Goal: Register for event/course

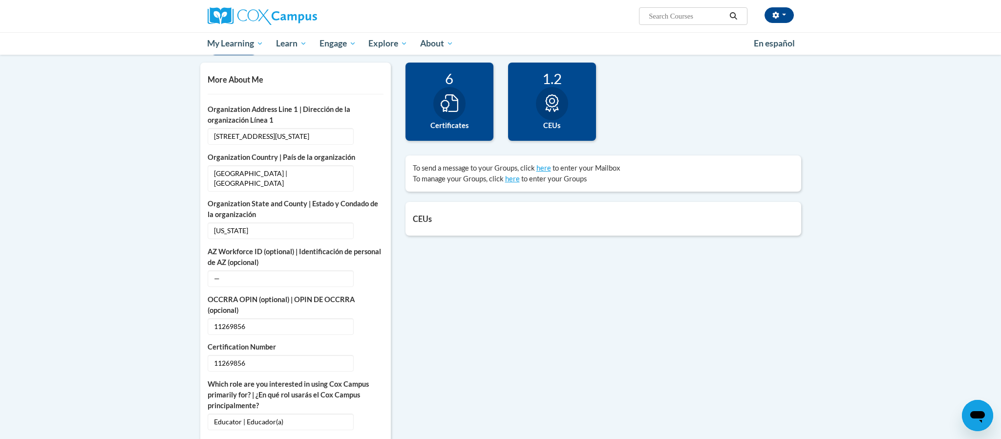
click at [557, 103] on icon at bounding box center [551, 103] width 13 height 18
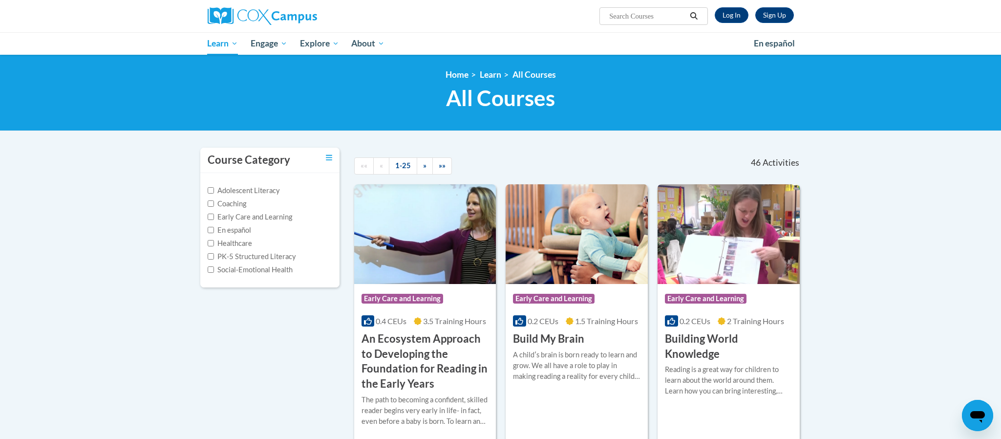
click at [420, 355] on h3 "An Ecosystem Approach to Developing the Foundation for Reading in the Early Yea…" at bounding box center [426, 361] width 128 height 60
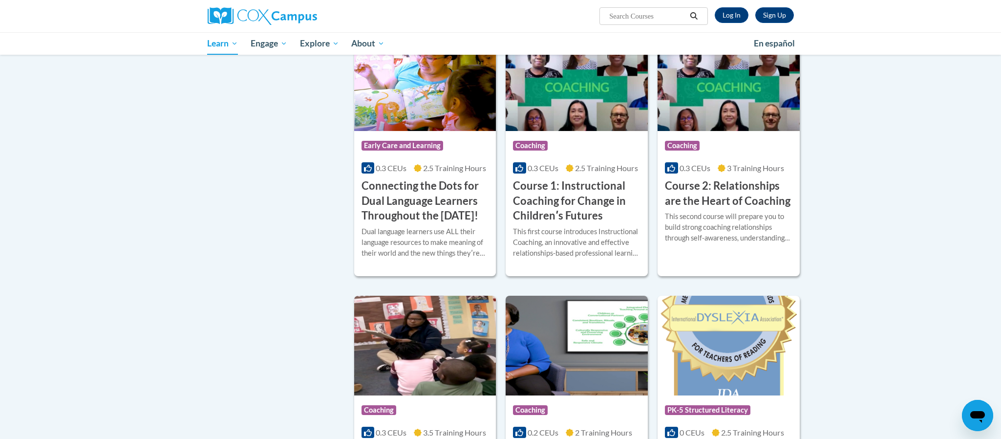
scroll to position [433, 0]
click at [427, 197] on h3 "Connecting the Dots for Dual Language Learners Throughout the [DATE]!" at bounding box center [426, 200] width 128 height 45
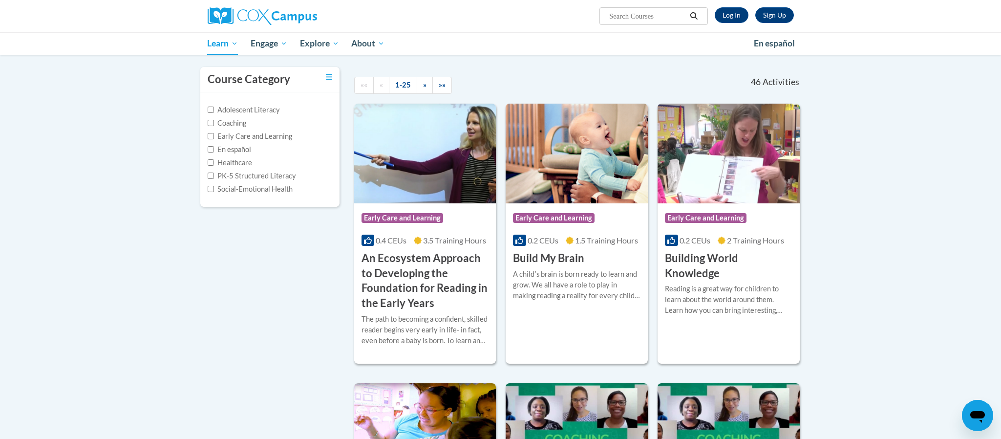
click at [610, 12] on input "Search..." at bounding box center [647, 16] width 78 height 12
type input "ST10126763"
click at [694, 17] on icon "Search" at bounding box center [694, 15] width 9 height 7
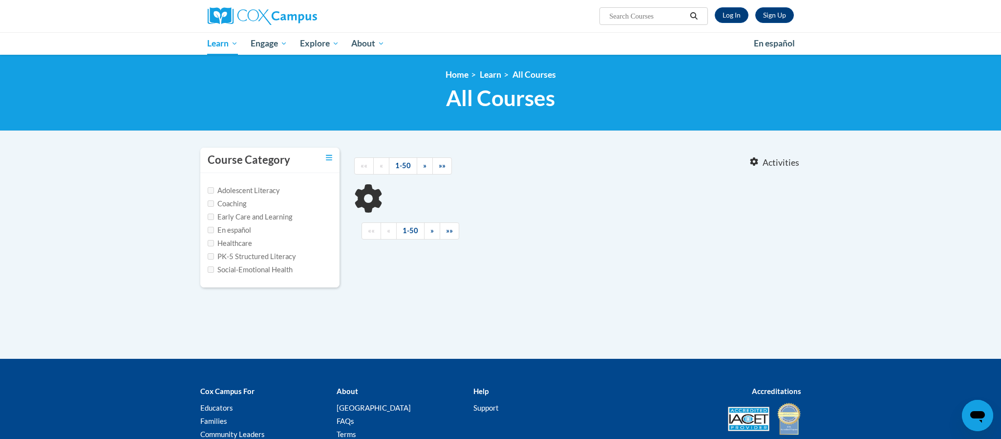
type input "ST10126763"
click at [690, 18] on icon "Search" at bounding box center [694, 15] width 9 height 7
type input "ST10126763"
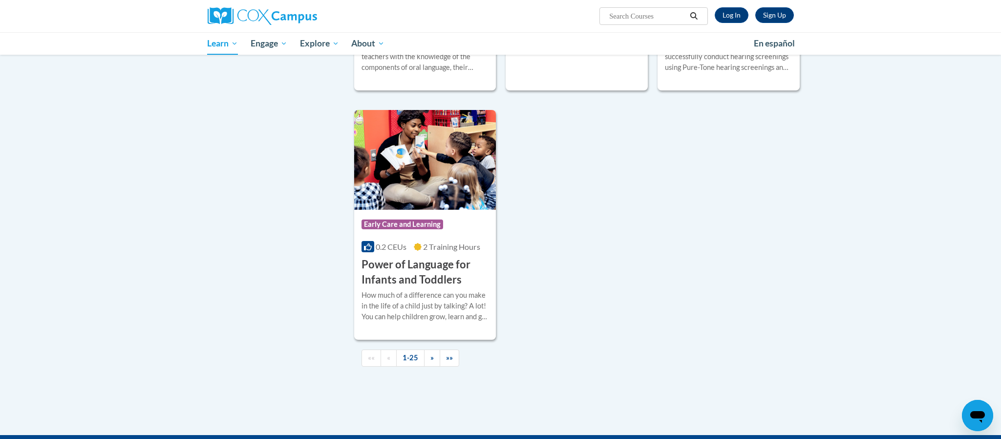
scroll to position [2163, 0]
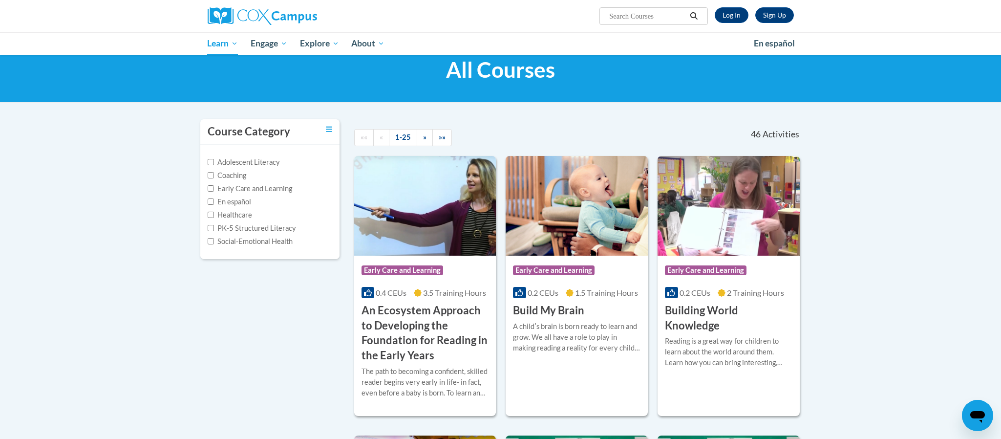
scroll to position [28, 0]
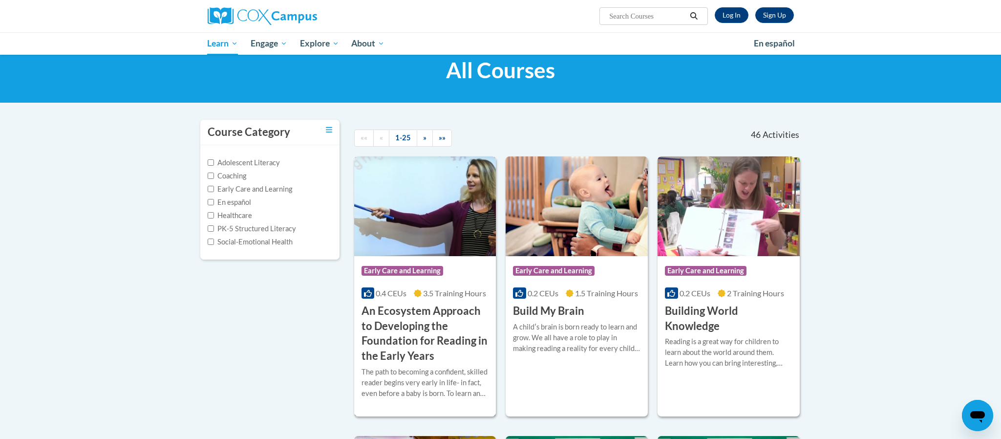
click at [418, 308] on h3 "An Ecosystem Approach to Developing the Foundation for Reading in the Early Yea…" at bounding box center [426, 334] width 128 height 60
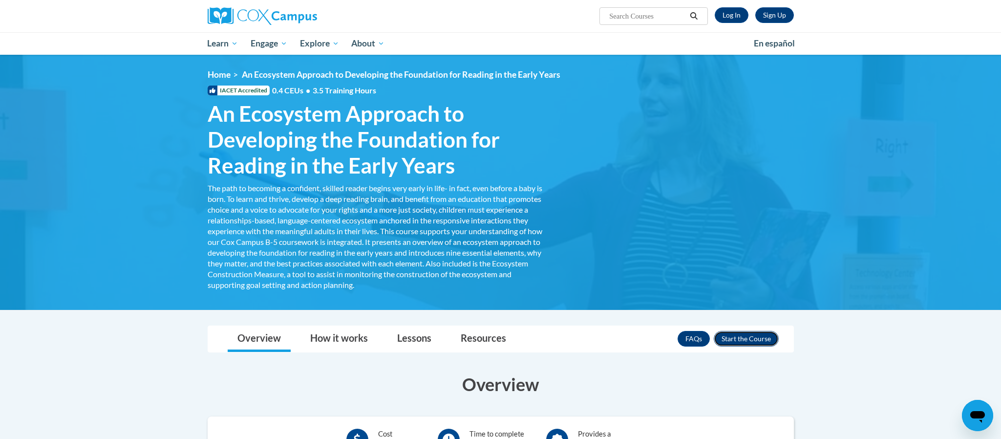
click at [746, 340] on button "Enroll" at bounding box center [746, 339] width 65 height 16
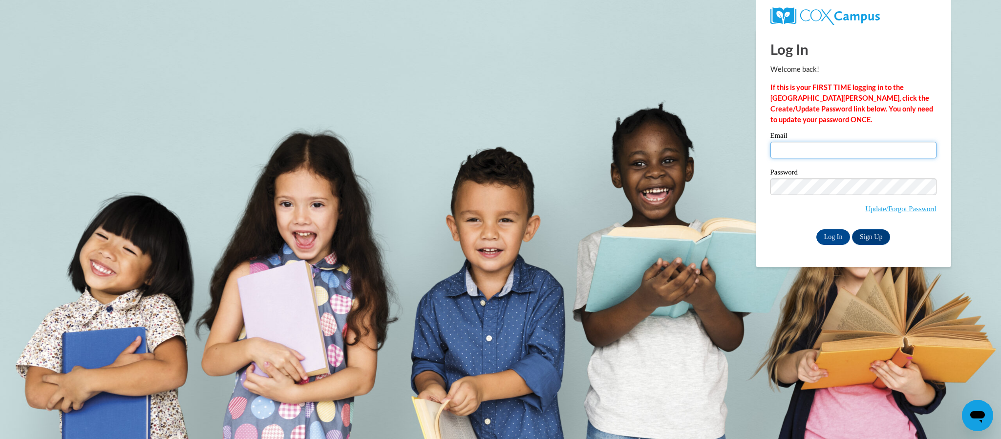
type input "[EMAIL_ADDRESS][DOMAIN_NAME]"
click at [831, 239] on input "Log In" at bounding box center [834, 237] width 34 height 16
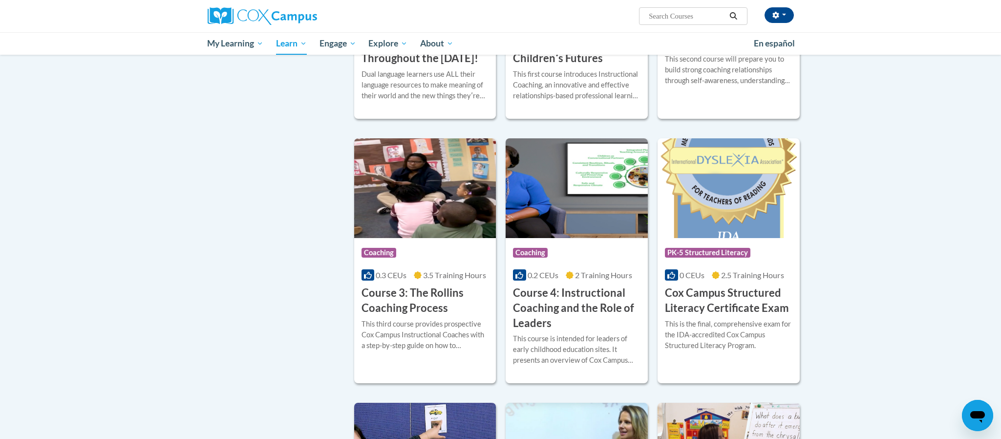
scroll to position [569, 0]
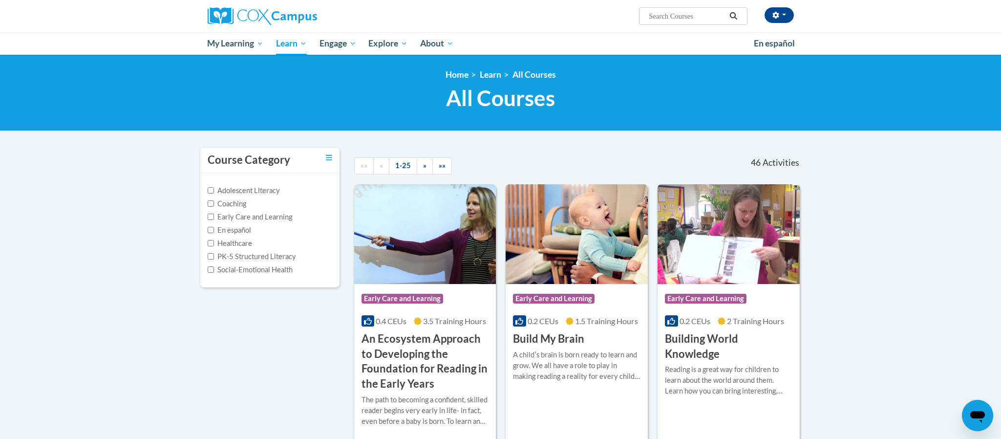
click at [680, 21] on input "Search..." at bounding box center [687, 16] width 78 height 12
type input "duel"
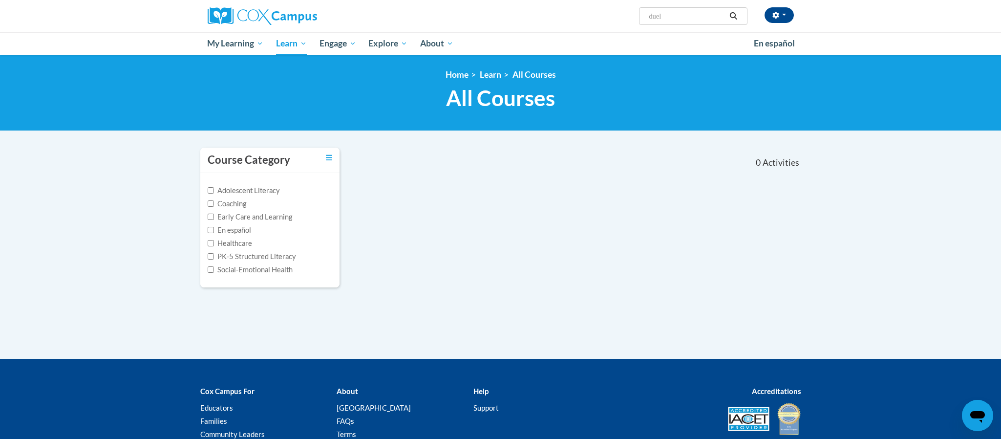
click at [672, 14] on input "duel" at bounding box center [687, 16] width 78 height 12
type input "supporting"
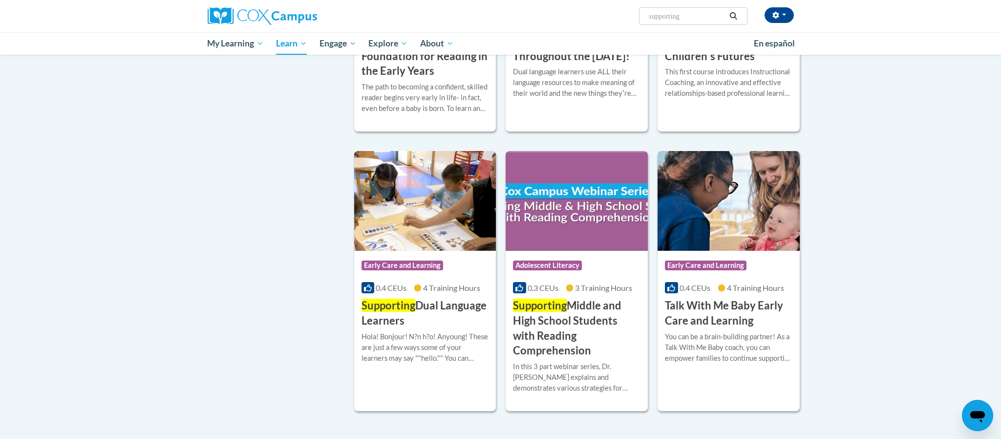
scroll to position [323, 0]
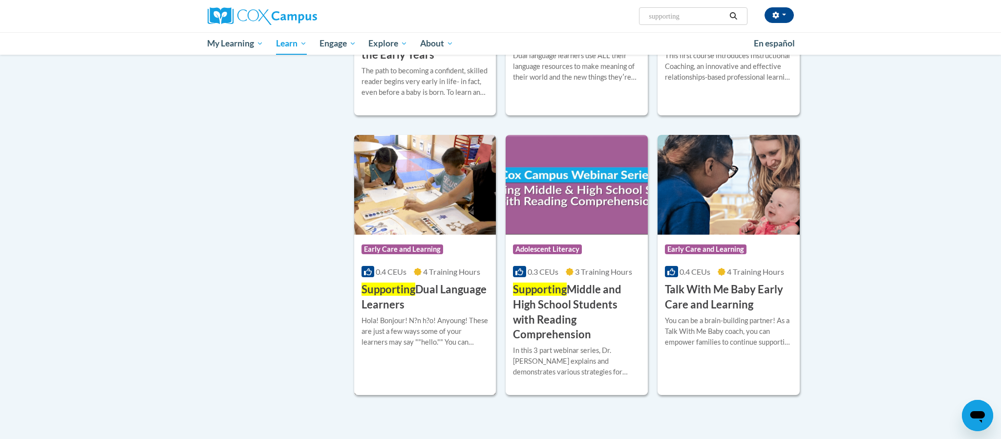
click at [419, 290] on h3 "Supporting Dual Language Learners" at bounding box center [426, 297] width 128 height 30
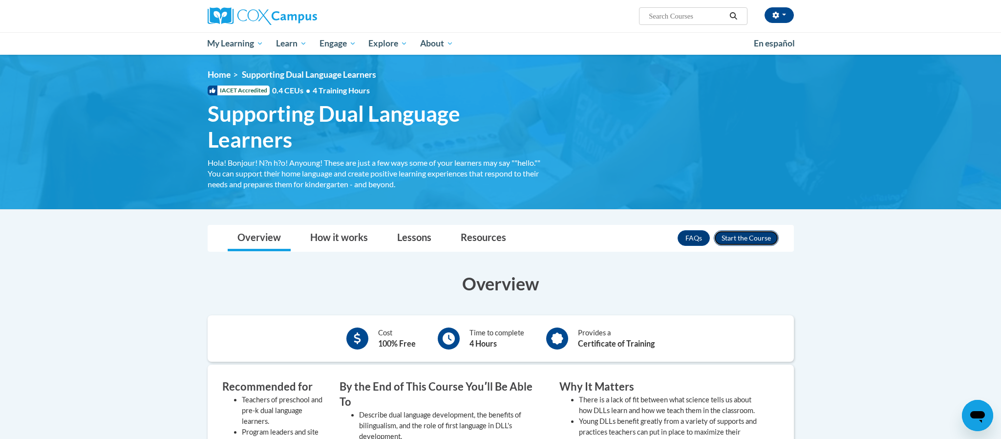
click at [748, 242] on button "Enroll" at bounding box center [746, 238] width 65 height 16
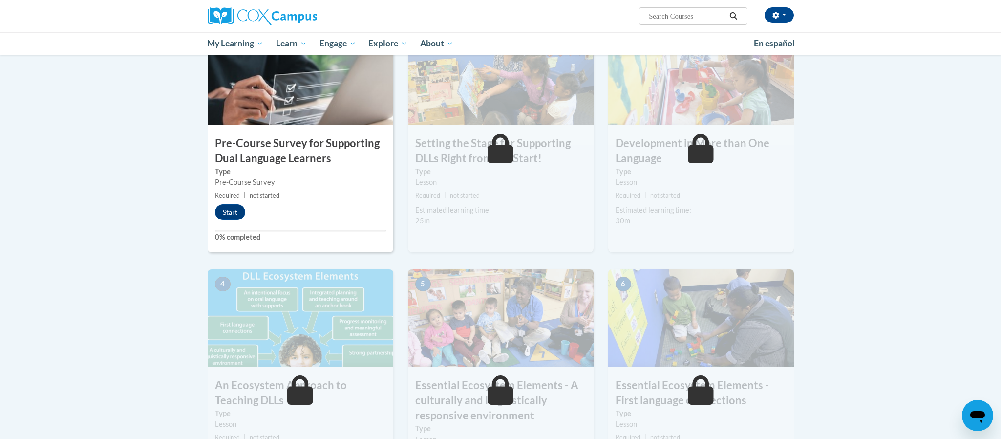
scroll to position [235, 0]
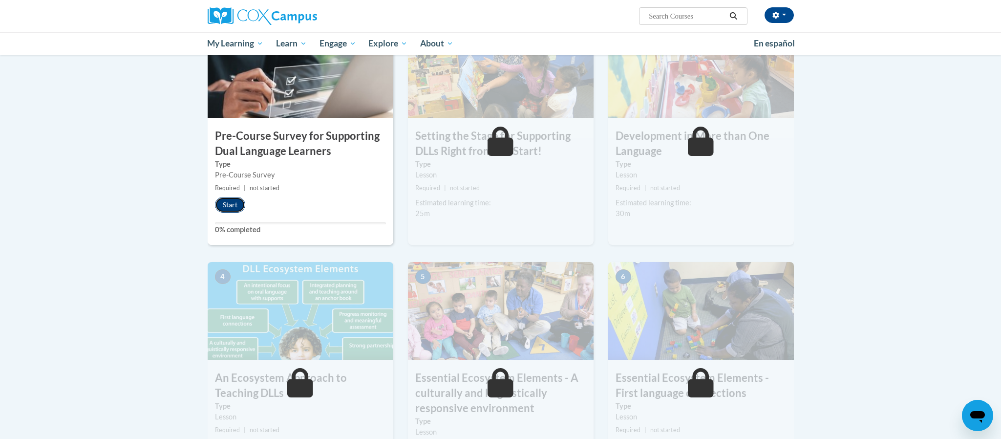
click at [226, 206] on button "Start" at bounding box center [230, 205] width 30 height 16
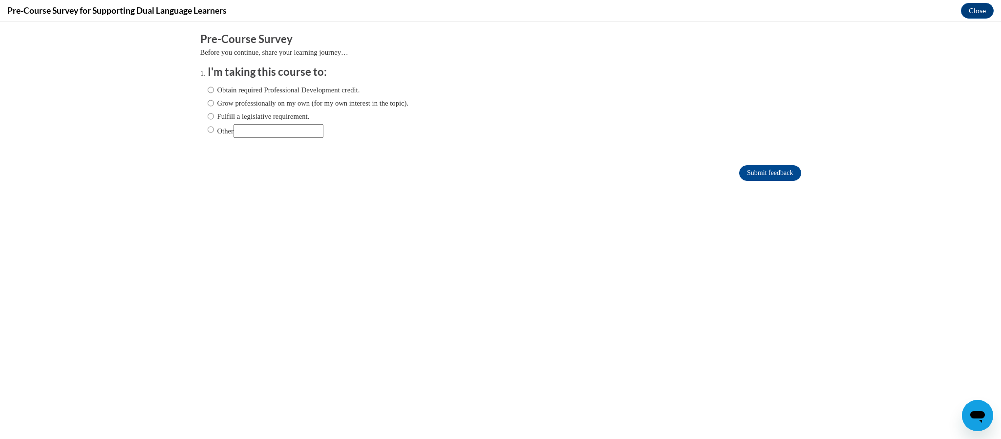
scroll to position [0, 0]
click at [212, 88] on input "Obtain required Professional Development credit." at bounding box center [211, 90] width 6 height 11
radio input "true"
click at [767, 171] on input "Submit feedback" at bounding box center [770, 173] width 62 height 16
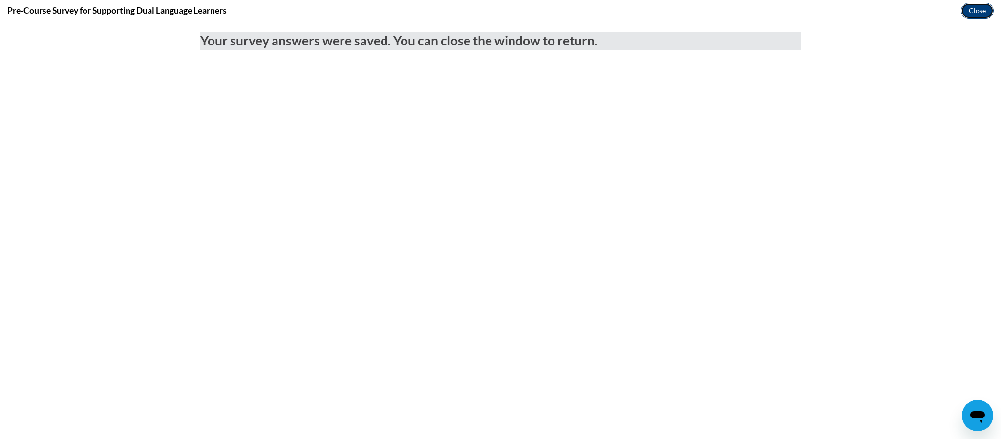
click at [977, 13] on button "Close" at bounding box center [977, 11] width 33 height 16
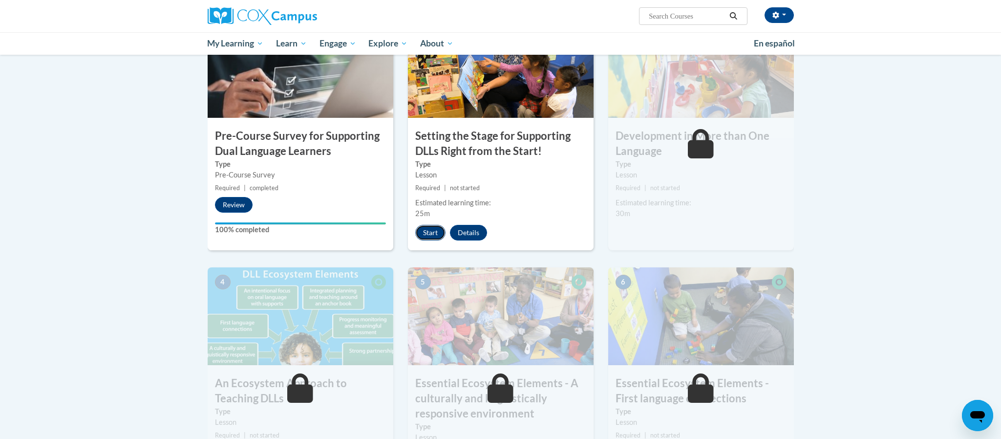
click at [426, 232] on button "Start" at bounding box center [430, 233] width 30 height 16
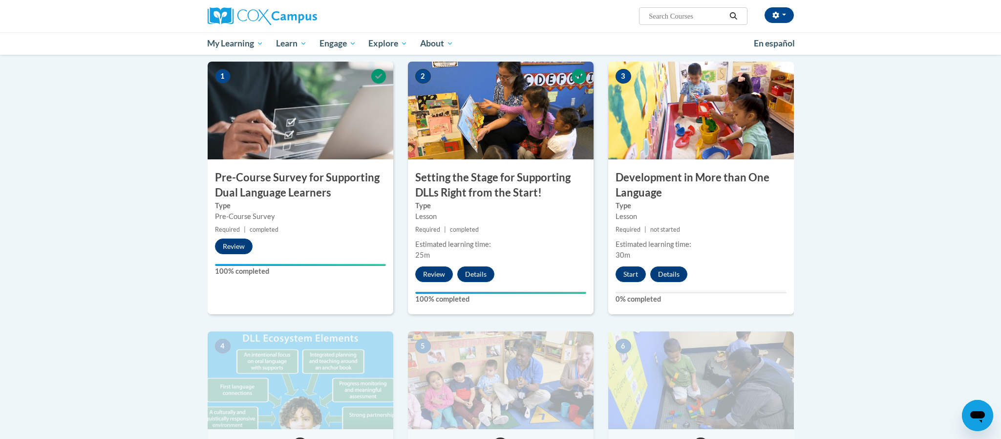
scroll to position [195, 0]
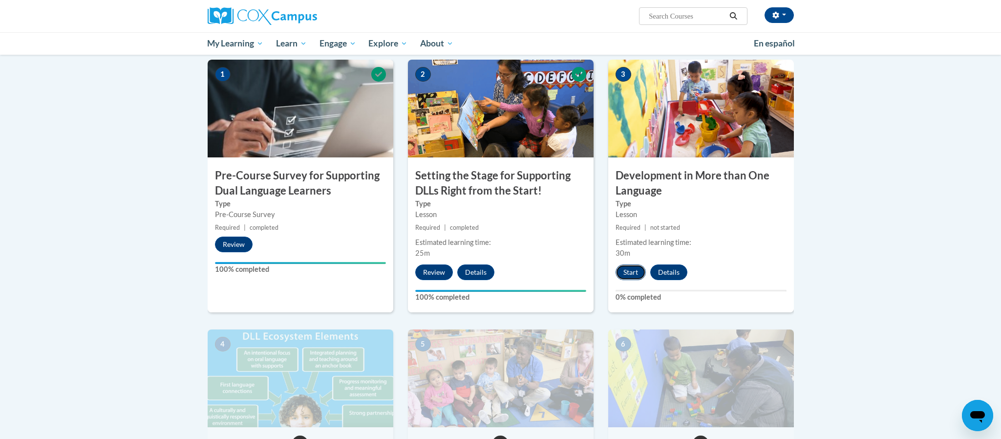
click at [634, 267] on button "Start" at bounding box center [631, 272] width 30 height 16
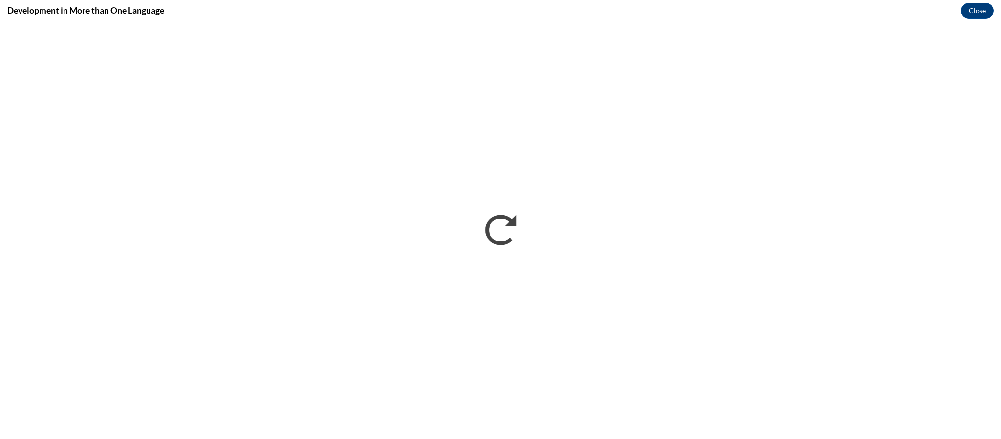
scroll to position [0, 0]
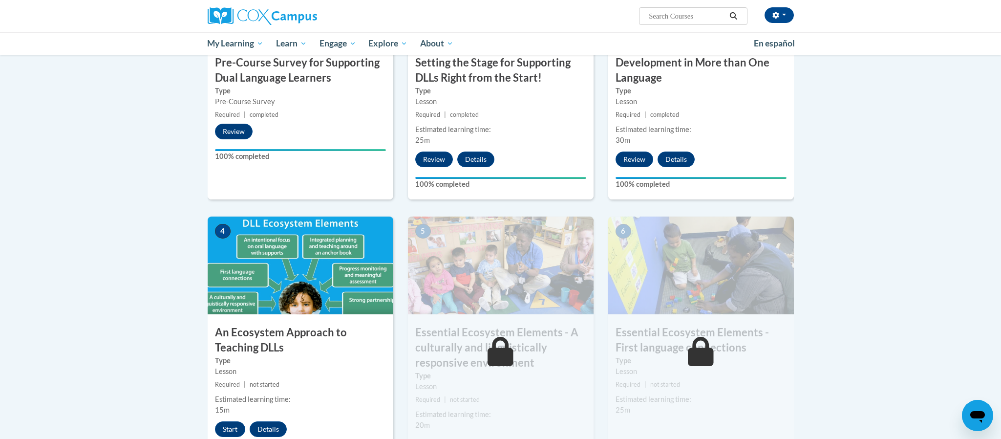
scroll to position [326, 0]
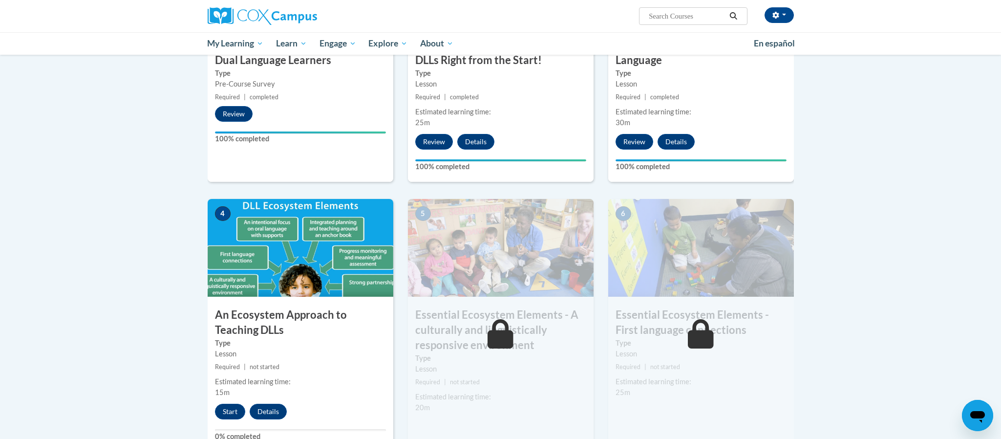
click at [854, 247] on body "[PERSON_NAME] ([GEOGRAPHIC_DATA]/New_York UTC-04:00) My Profile Inbox My Transc…" at bounding box center [500, 434] width 1001 height 1521
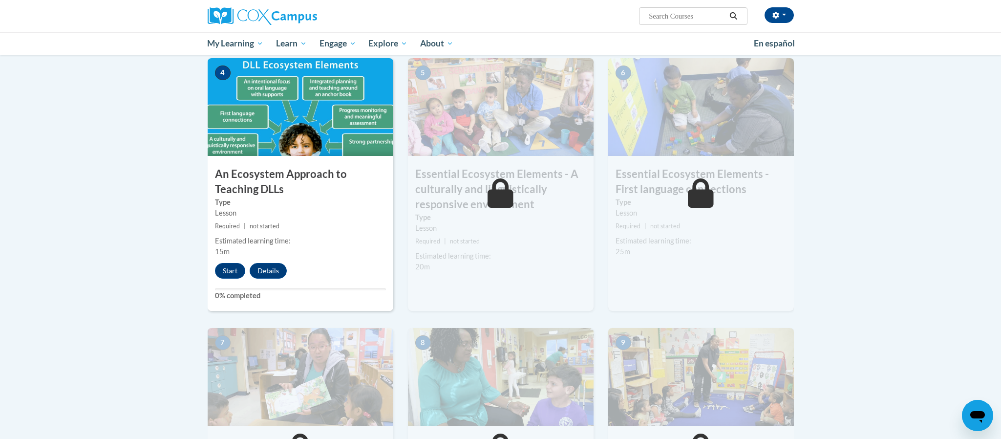
scroll to position [470, 0]
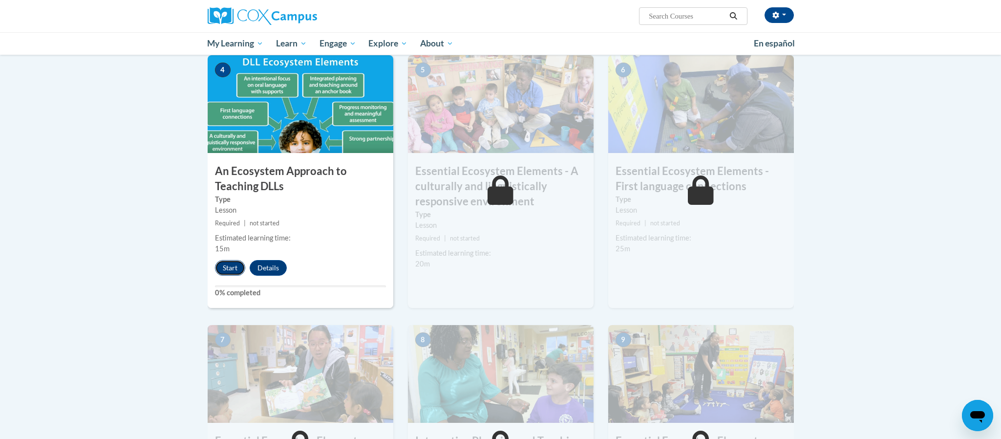
click at [224, 266] on button "Start" at bounding box center [230, 268] width 30 height 16
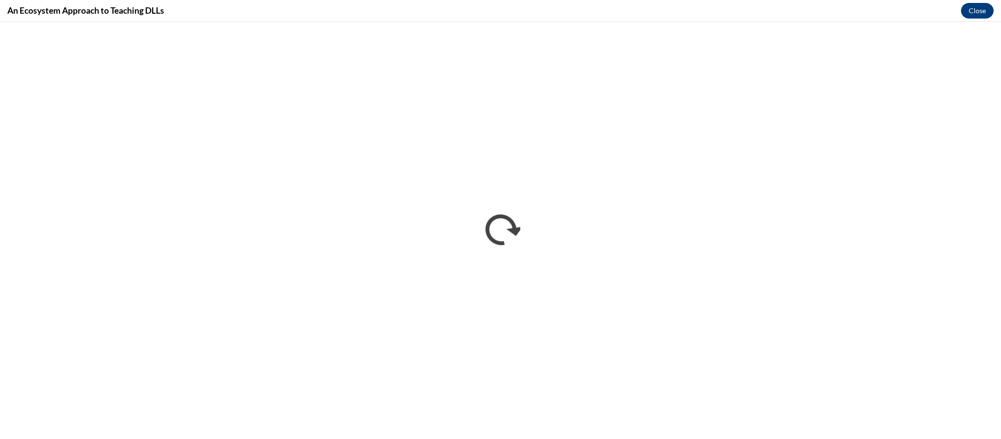
scroll to position [0, 0]
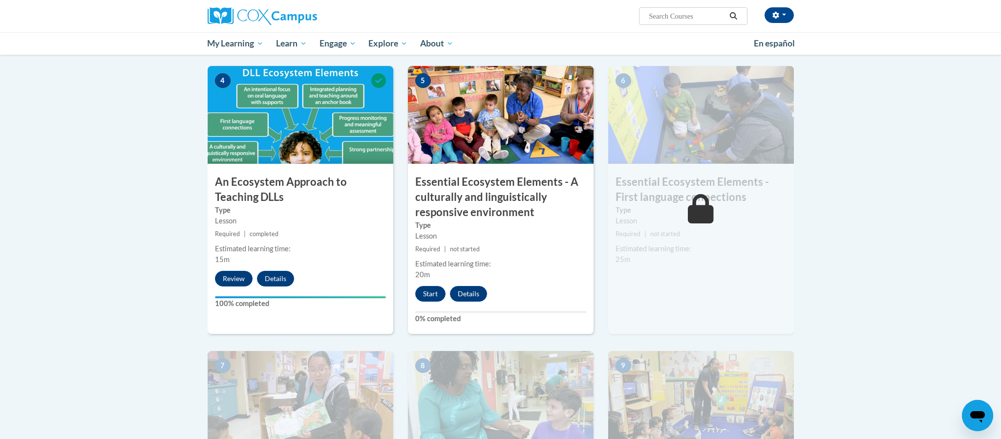
scroll to position [463, 0]
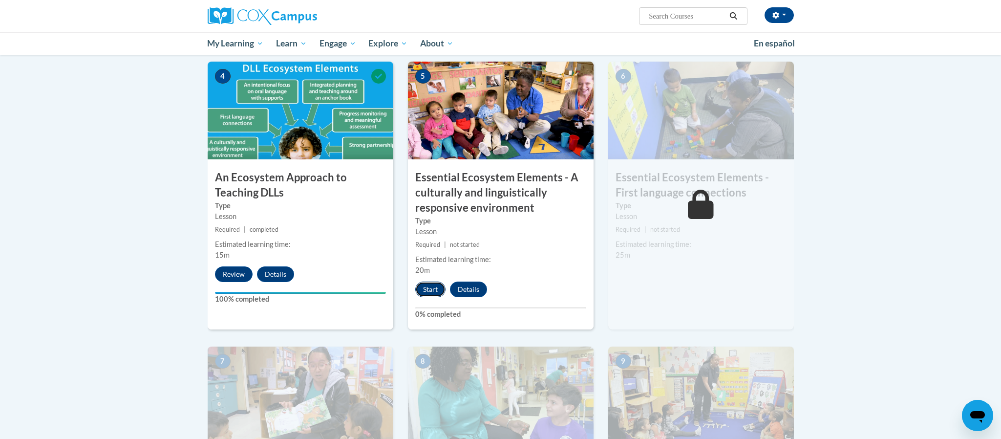
click at [429, 286] on button "Start" at bounding box center [430, 290] width 30 height 16
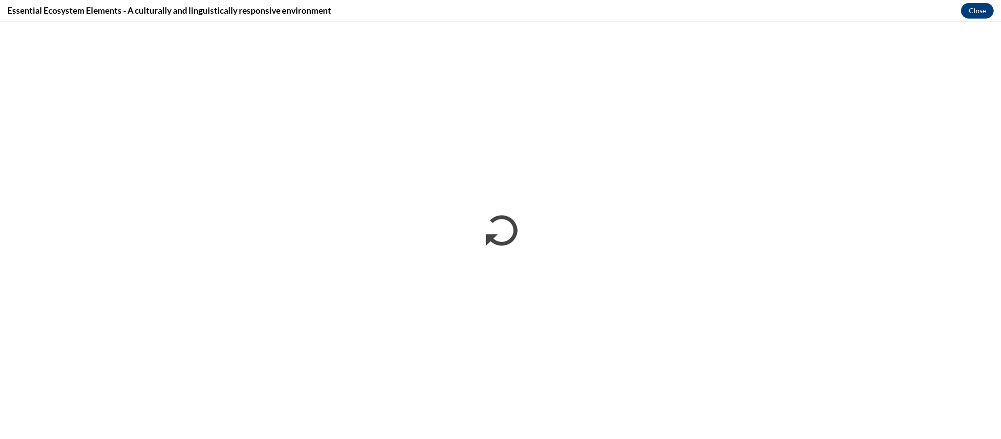
scroll to position [0, 0]
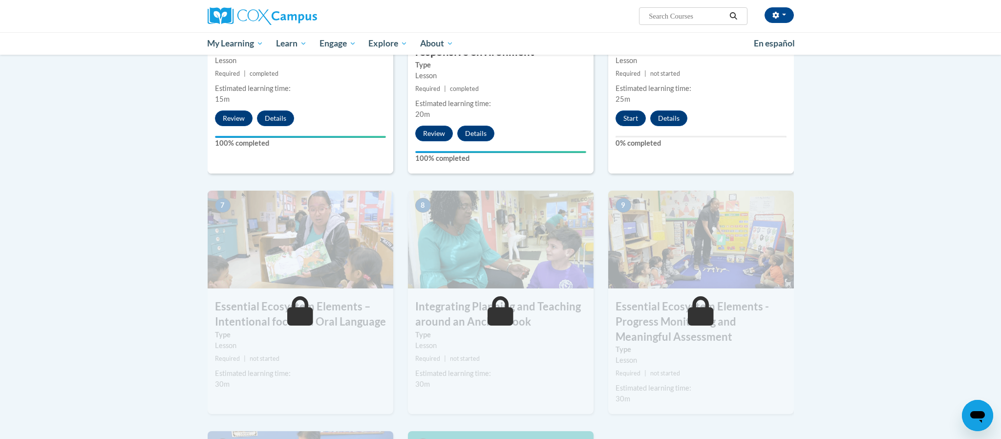
scroll to position [619, 0]
click at [628, 118] on button "Start" at bounding box center [631, 119] width 30 height 16
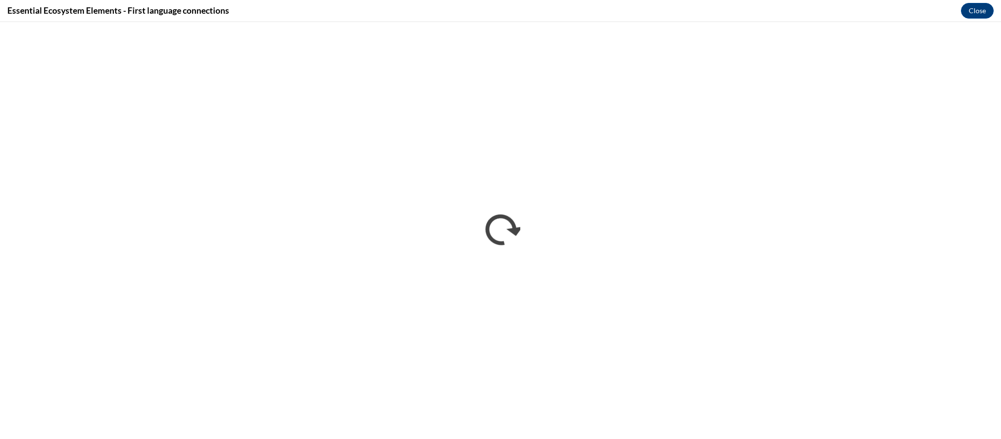
scroll to position [0, 0]
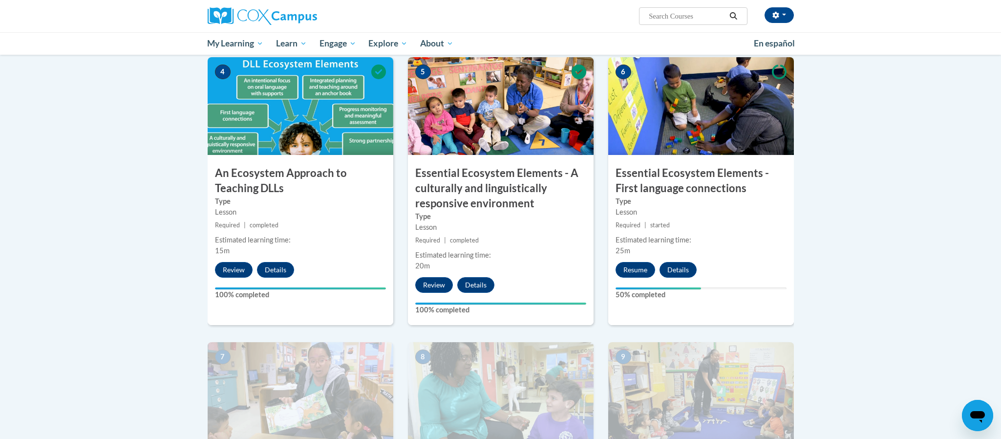
scroll to position [482, 0]
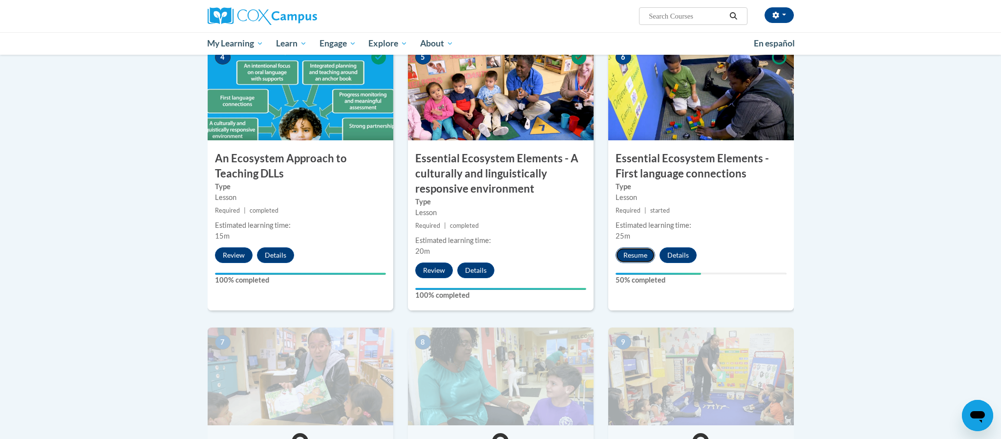
click at [633, 255] on button "Resume" at bounding box center [636, 255] width 40 height 16
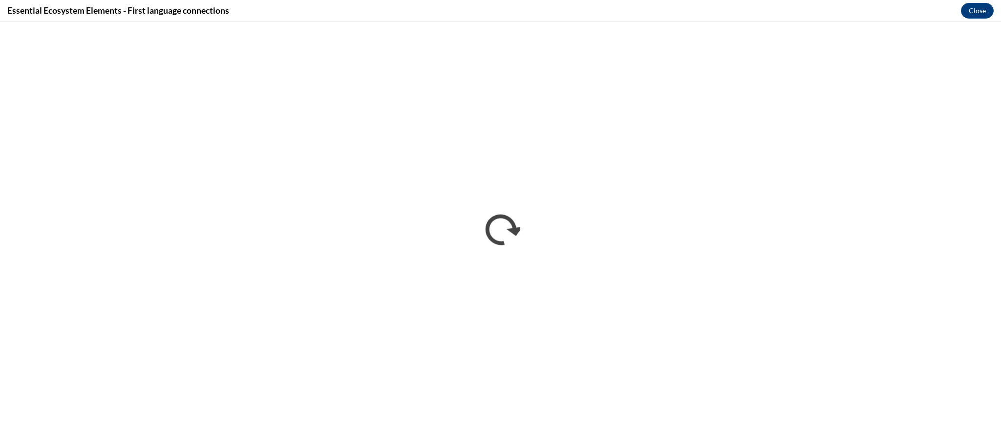
scroll to position [0, 0]
